Goal: Transaction & Acquisition: Purchase product/service

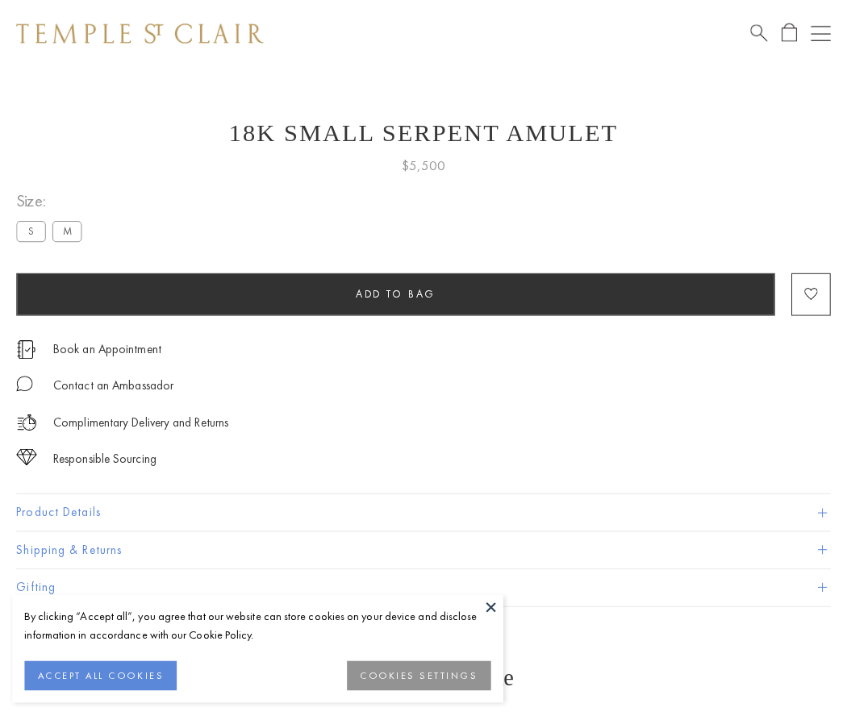
scroll to position [39, 0]
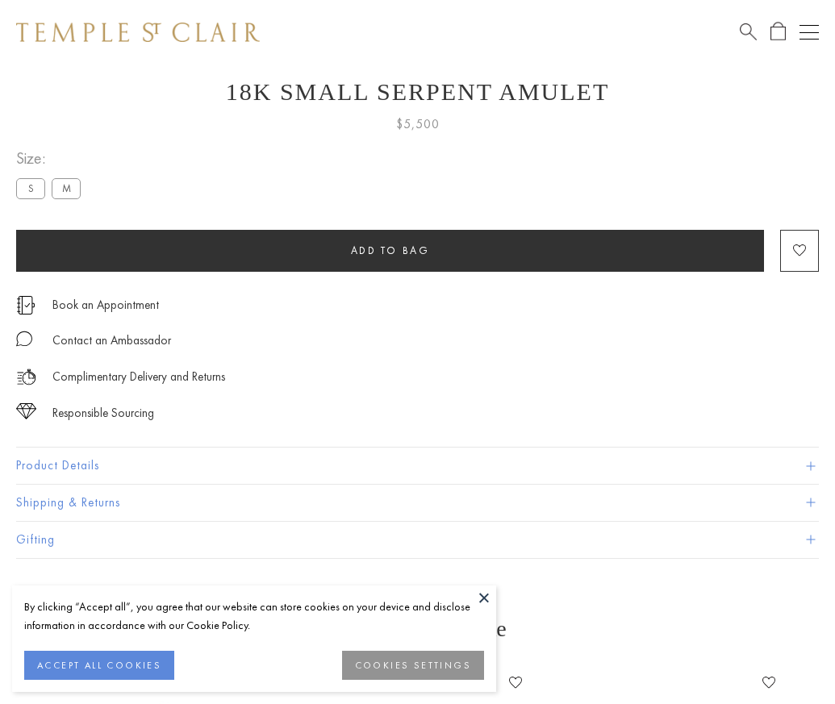
click at [390, 250] on span "Add to bag" at bounding box center [390, 251] width 79 height 14
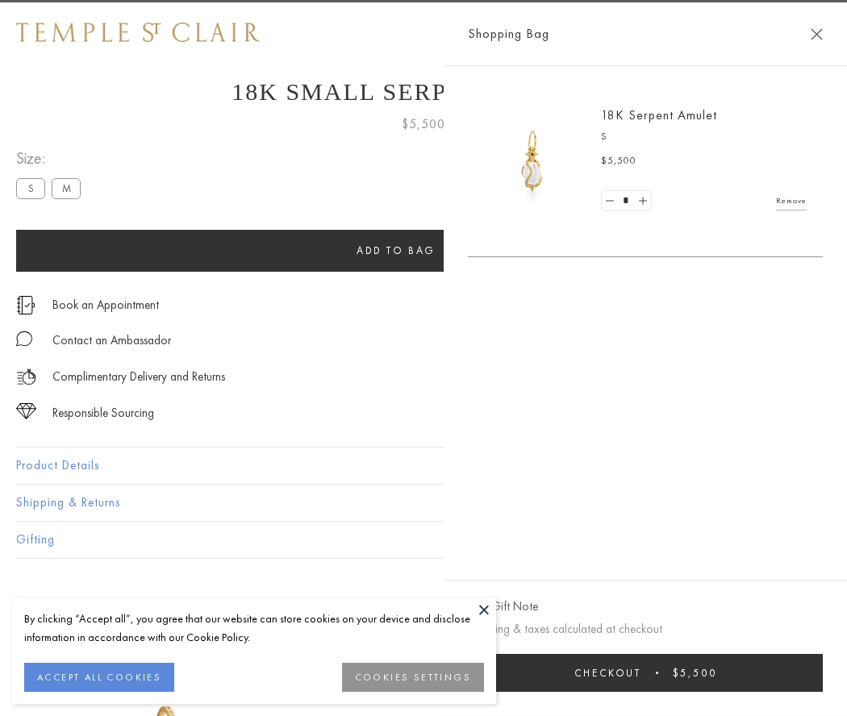
click at [674, 673] on button "Checkout $5,500" at bounding box center [645, 673] width 355 height 38
